Goal: Information Seeking & Learning: Learn about a topic

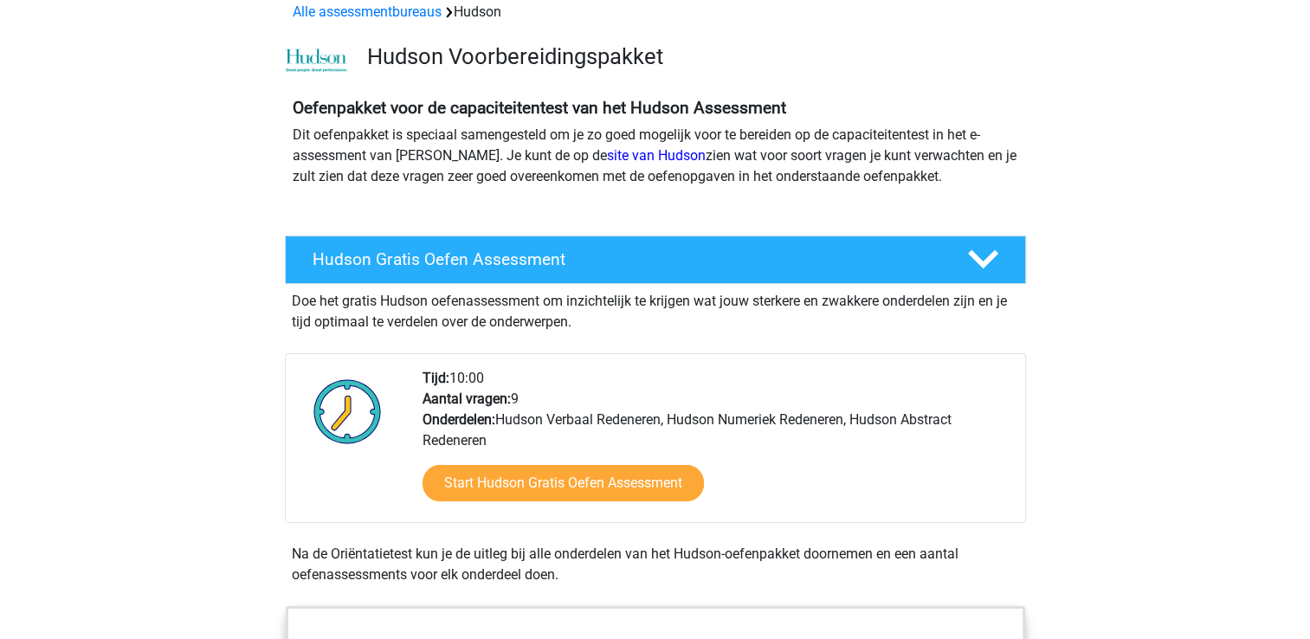
scroll to position [173, 0]
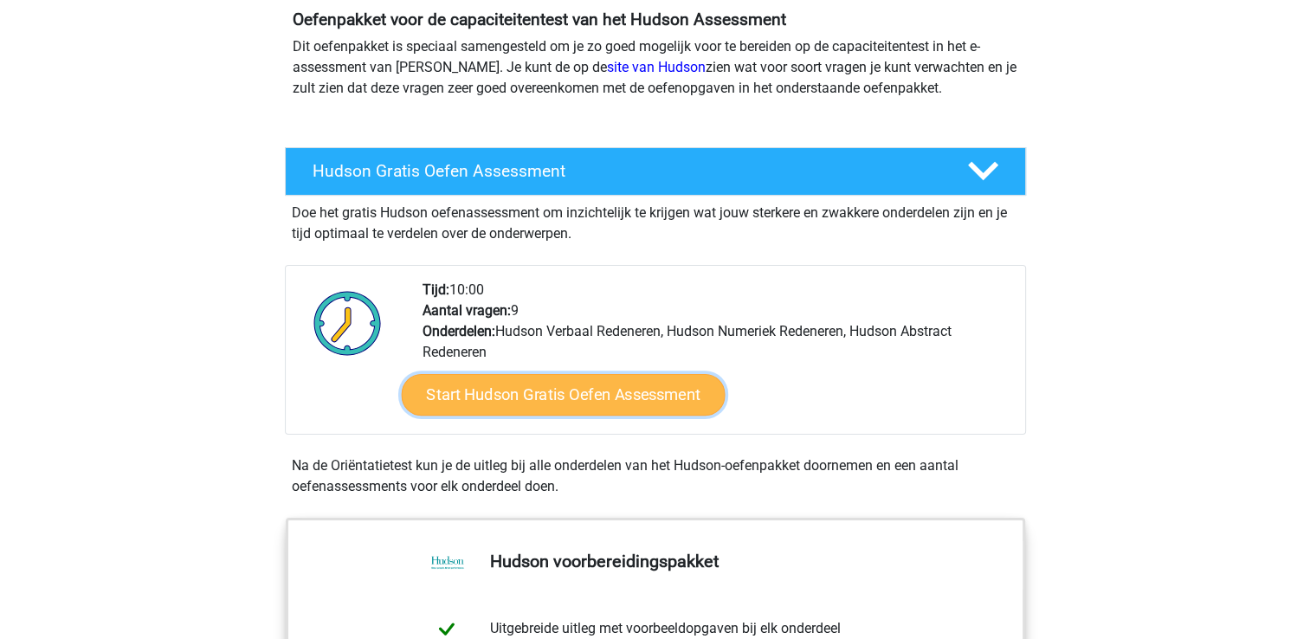
click at [531, 391] on link "Start Hudson Gratis Oefen Assessment" at bounding box center [563, 395] width 324 height 42
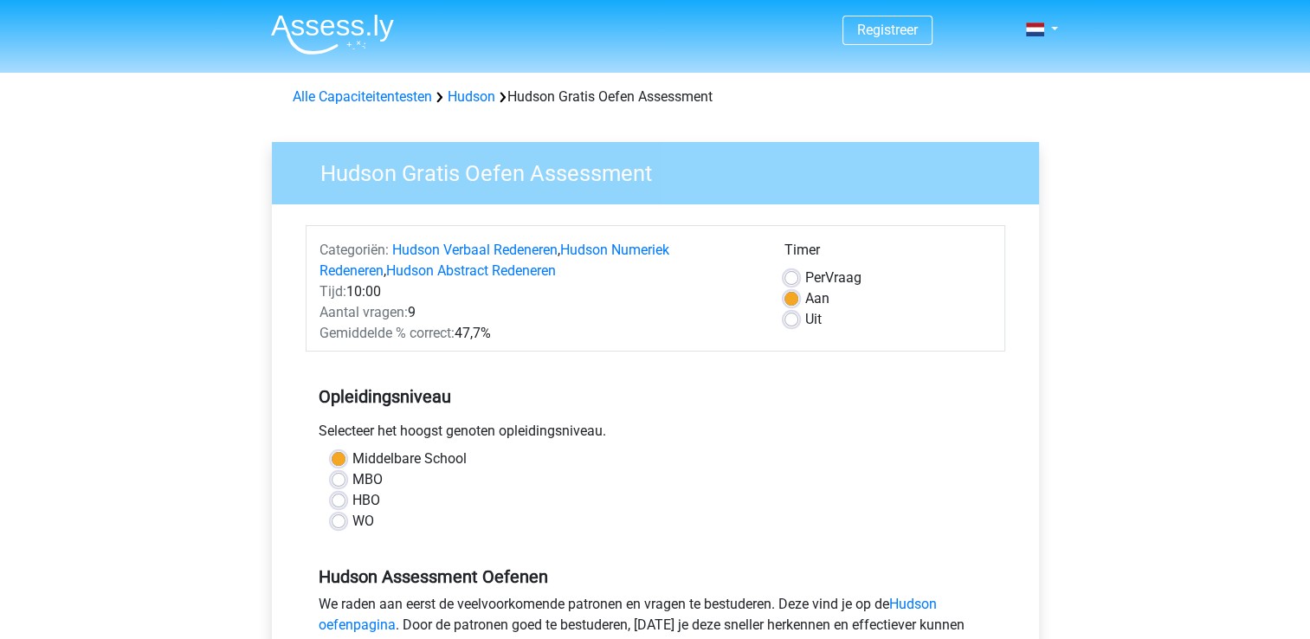
scroll to position [87, 0]
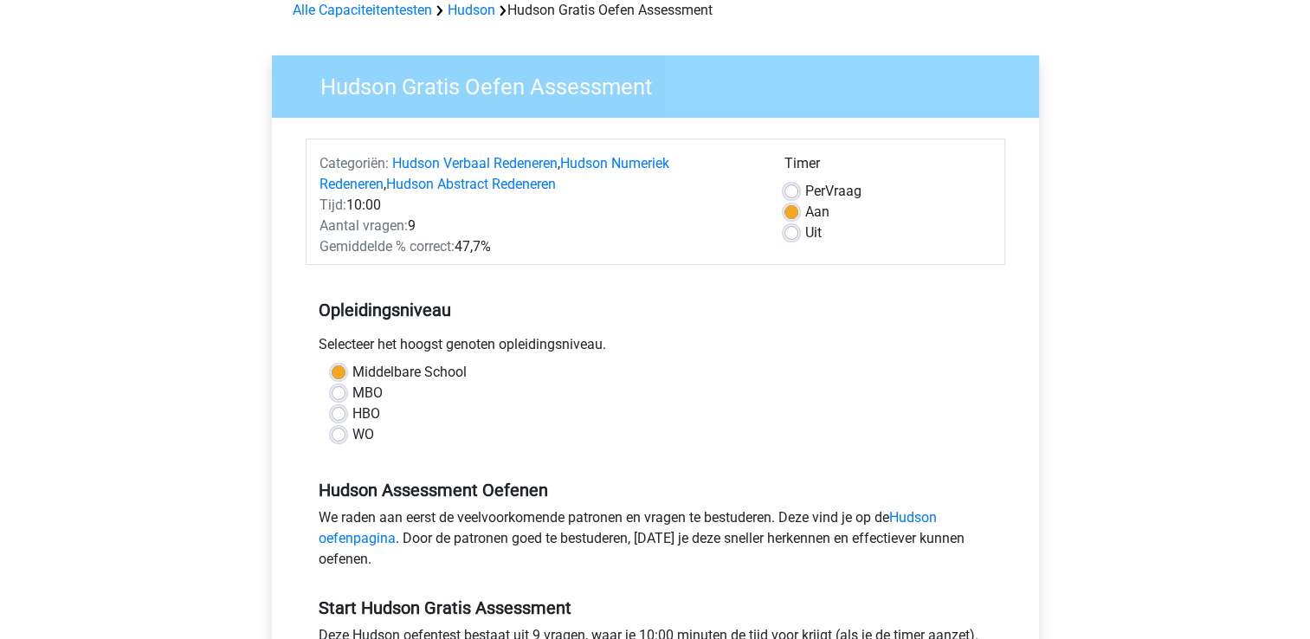
click at [805, 235] on label "Uit" at bounding box center [813, 232] width 16 height 21
click at [789, 235] on input "Uit" at bounding box center [791, 230] width 14 height 17
radio input "true"
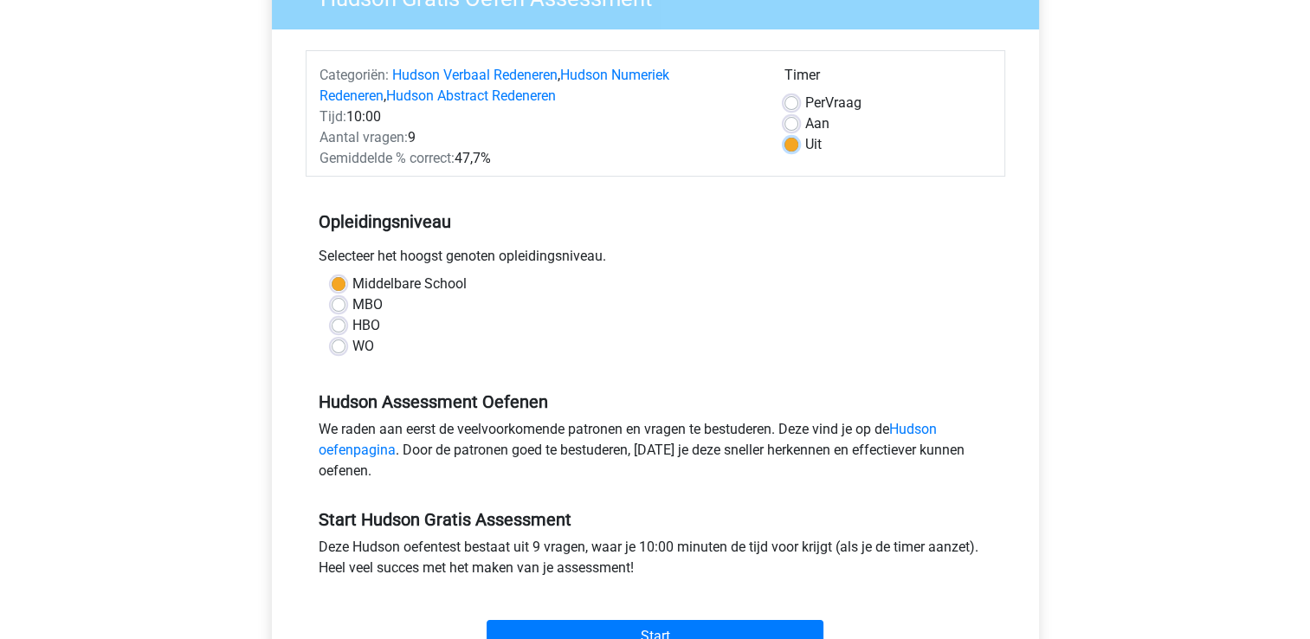
scroll to position [260, 0]
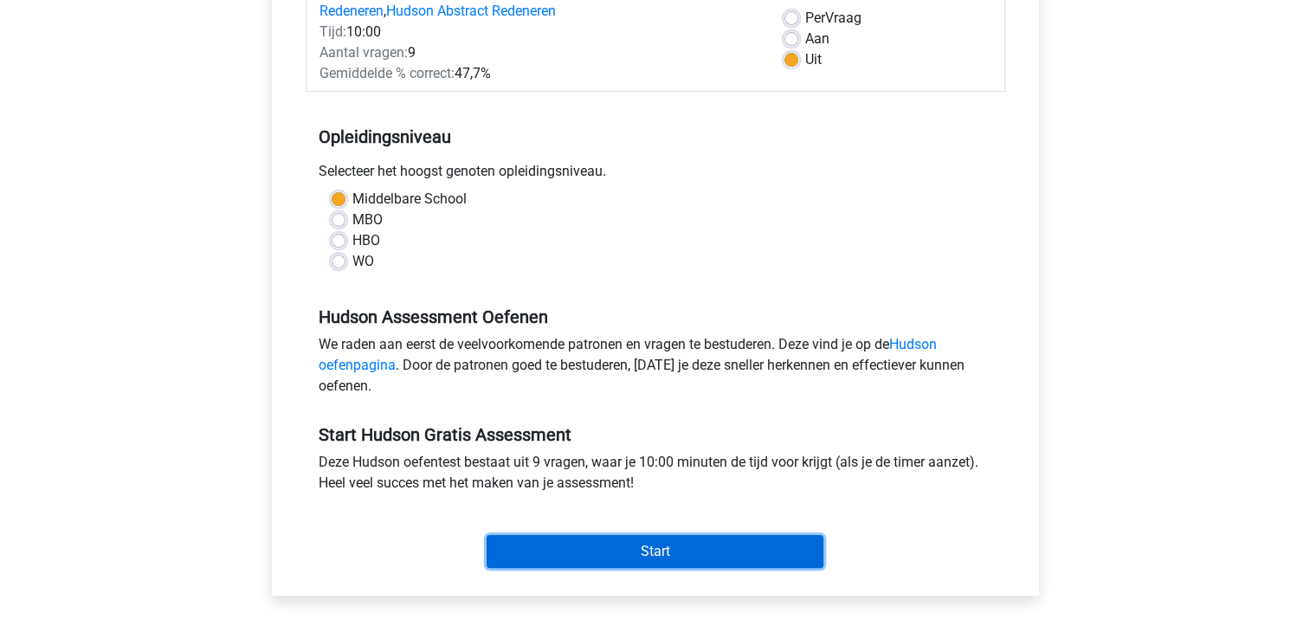
click at [704, 551] on input "Start" at bounding box center [654, 551] width 337 height 33
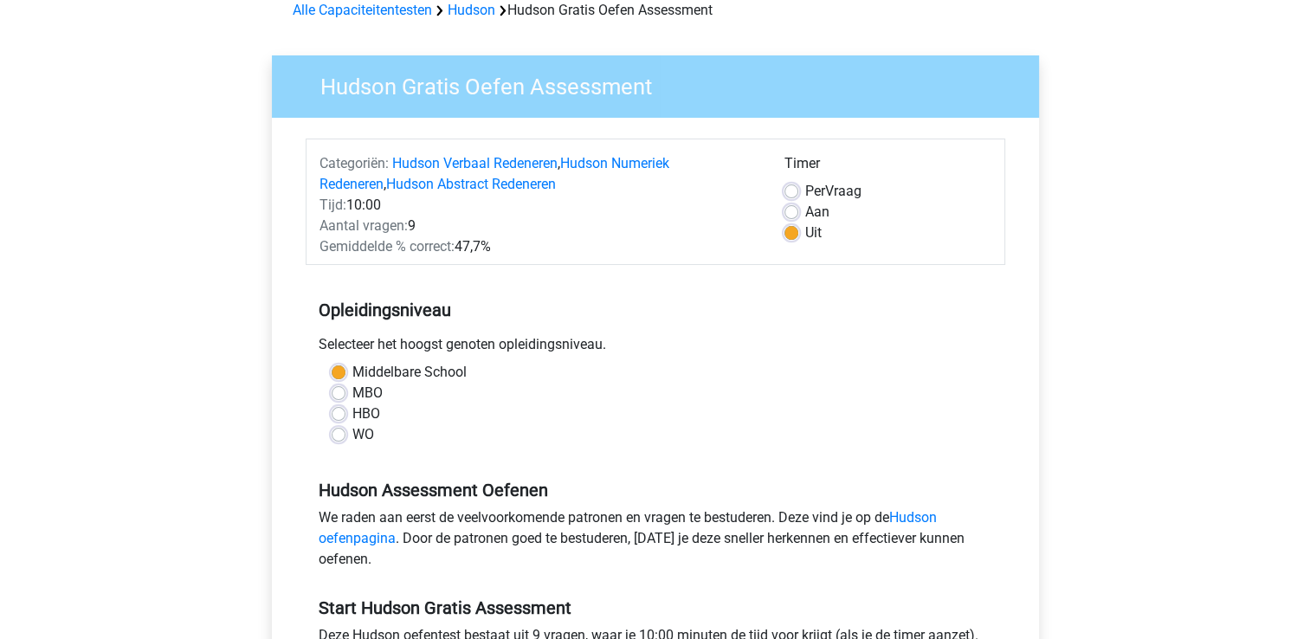
scroll to position [0, 0]
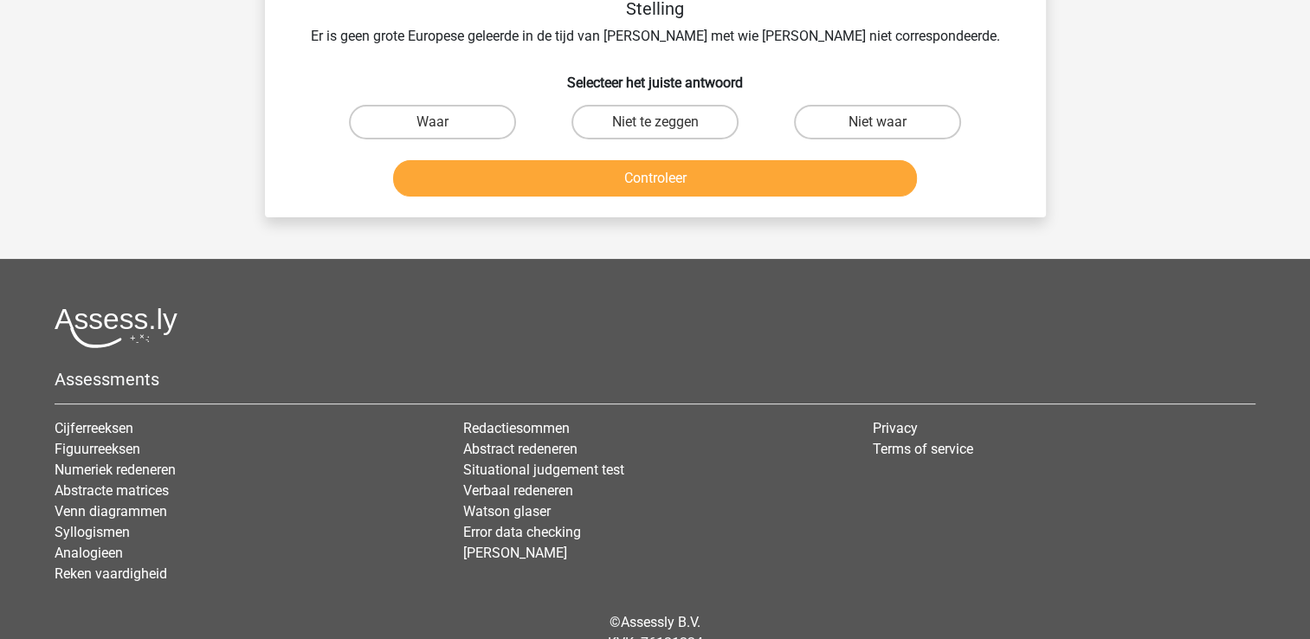
scroll to position [378, 0]
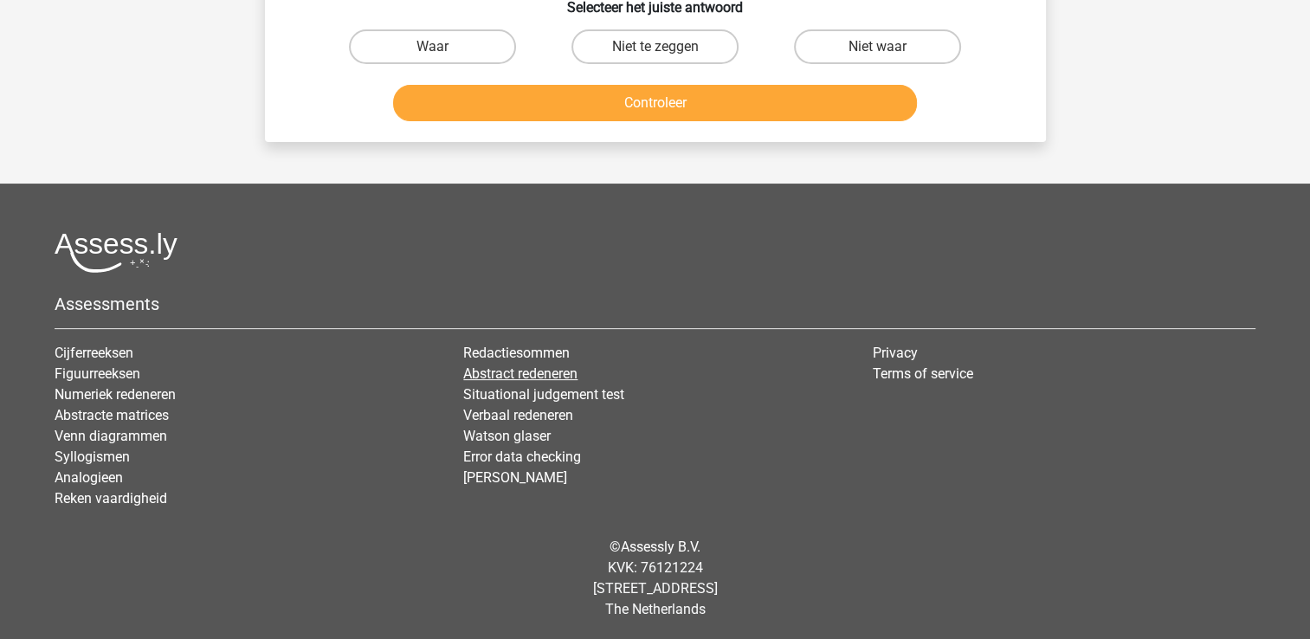
click at [505, 374] on link "Abstract redeneren" at bounding box center [520, 373] width 114 height 16
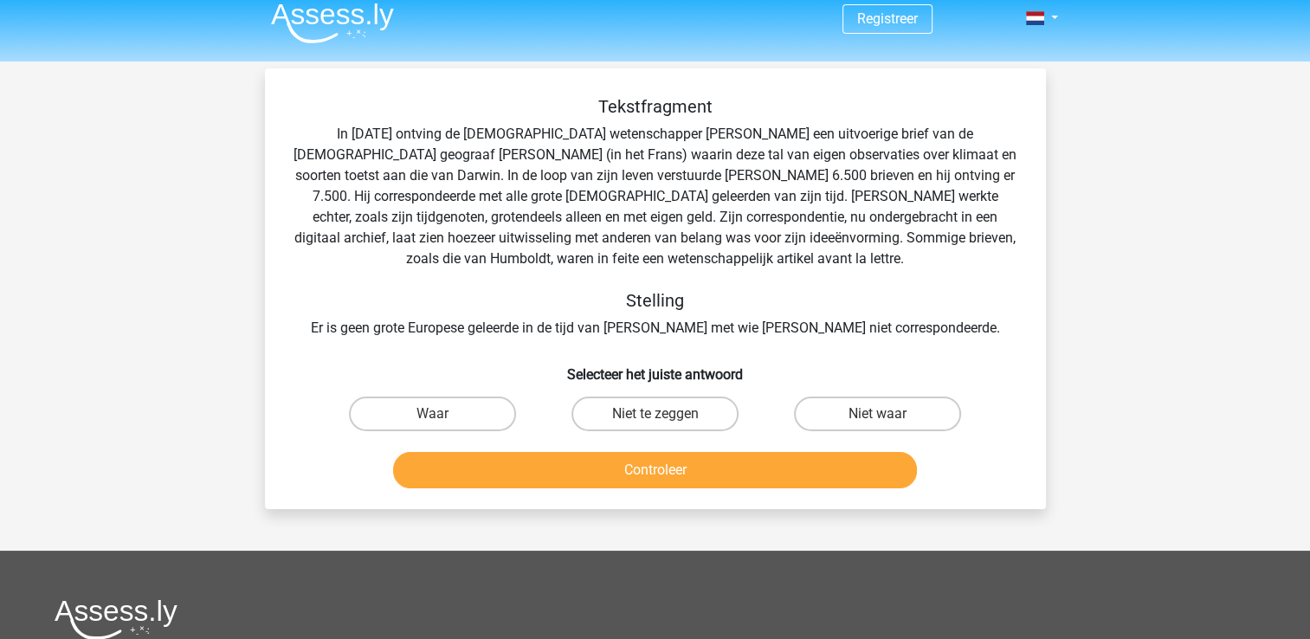
scroll to position [0, 0]
